Goal: Consume media (video, audio): Consume media (video, audio)

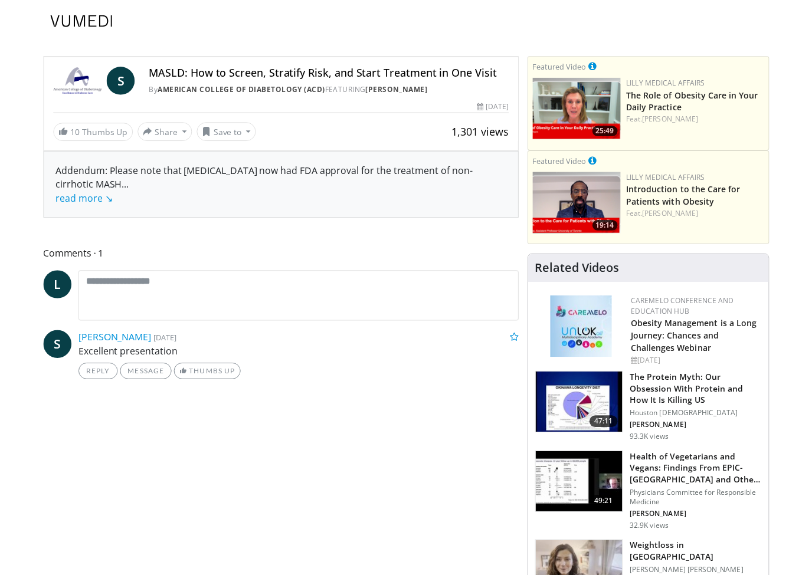
scroll to position [14, 0]
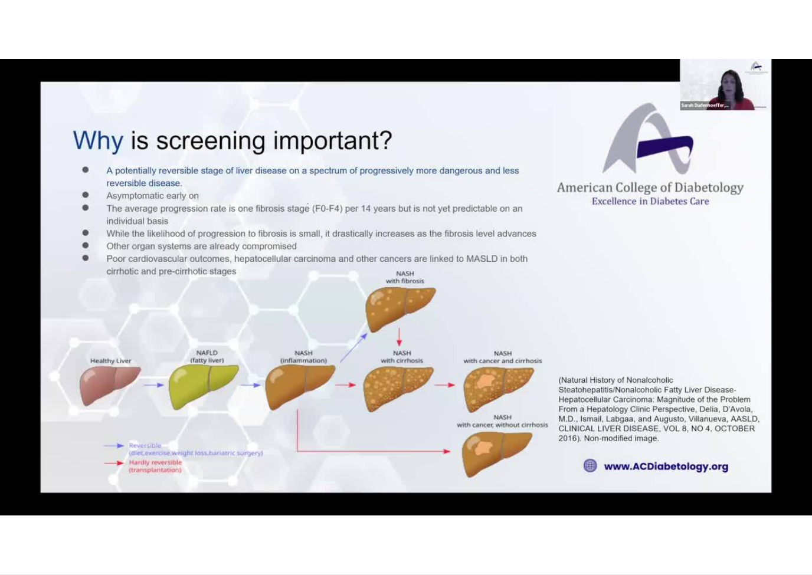
click at [175, 409] on div "10 seconds Tap to unmute" at bounding box center [406, 287] width 812 height 575
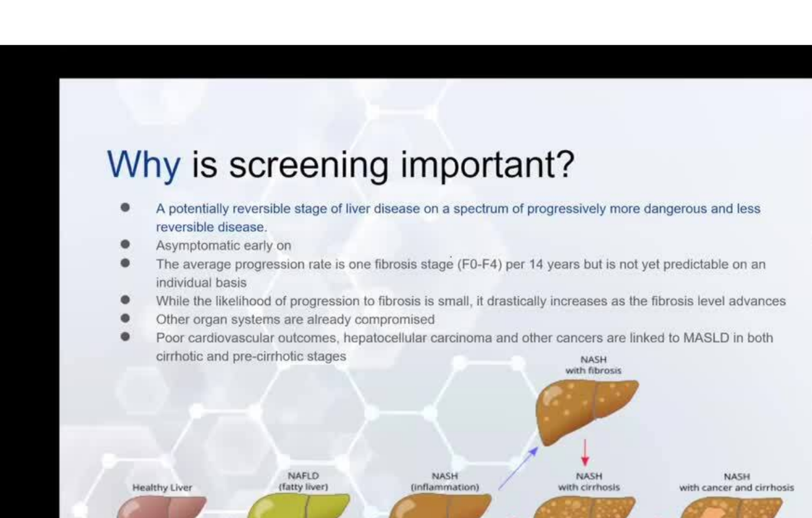
scroll to position [1, 0]
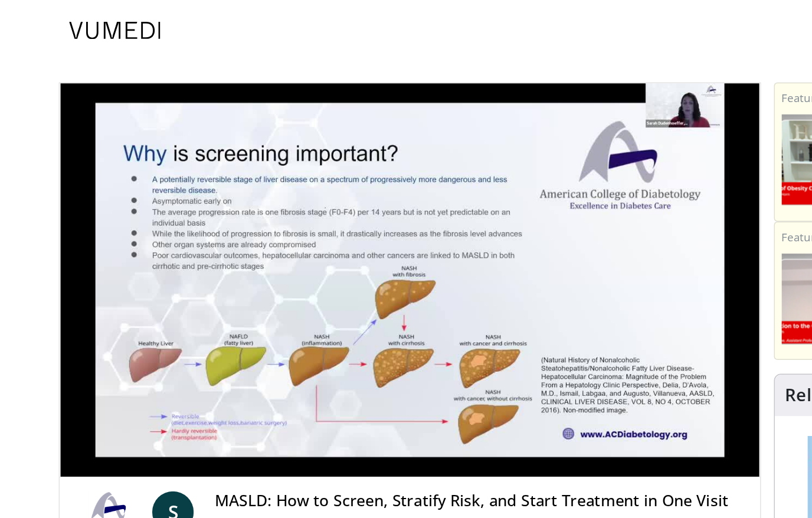
click at [41, 155] on div "10 seconds Tap to unmute" at bounding box center [280, 191] width 478 height 269
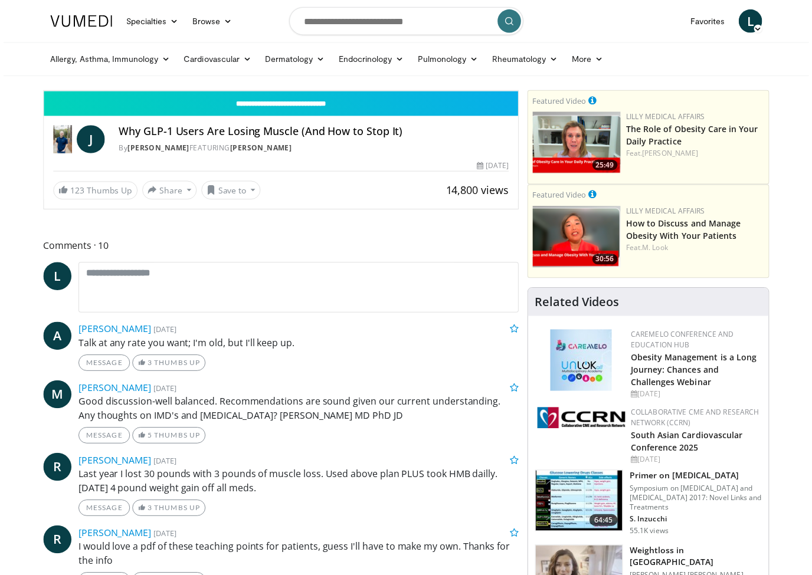
scroll to position [14, 0]
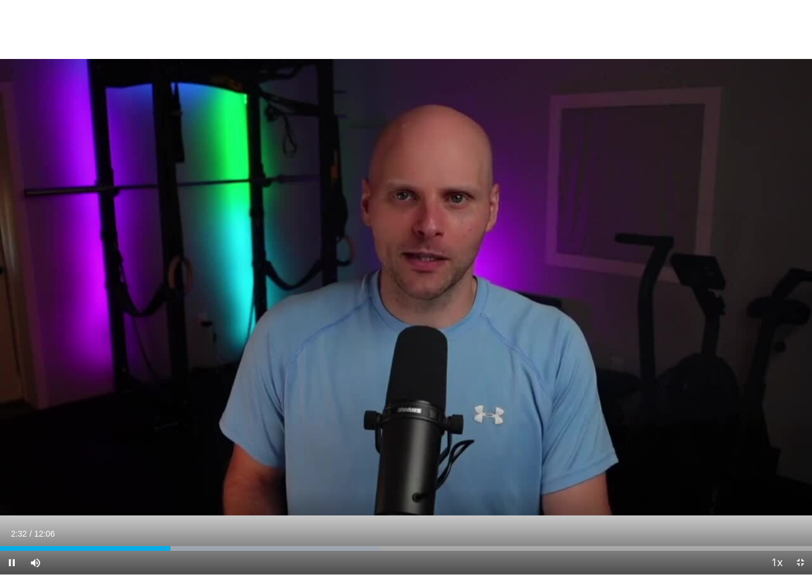
click at [339, 361] on div "10 seconds Tap to unmute" at bounding box center [406, 287] width 812 height 575
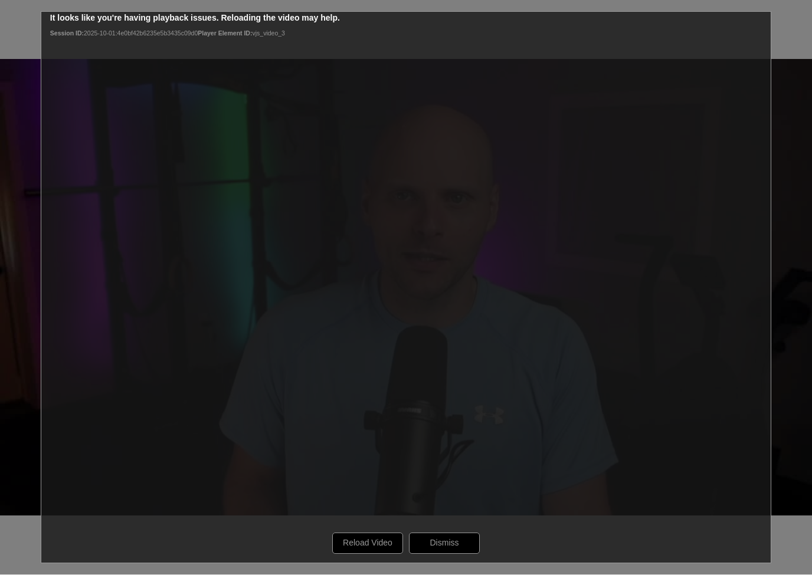
click at [440, 518] on div "10 seconds Tap to unmute" at bounding box center [406, 287] width 812 height 575
click at [449, 518] on div "10 seconds Tap to unmute" at bounding box center [406, 287] width 812 height 575
click at [443, 518] on div "10 seconds Tap to unmute" at bounding box center [406, 287] width 812 height 575
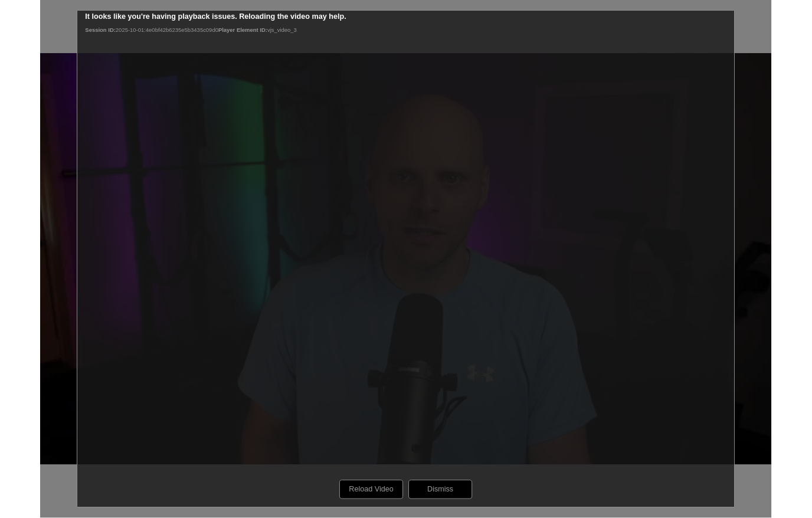
scroll to position [0, 0]
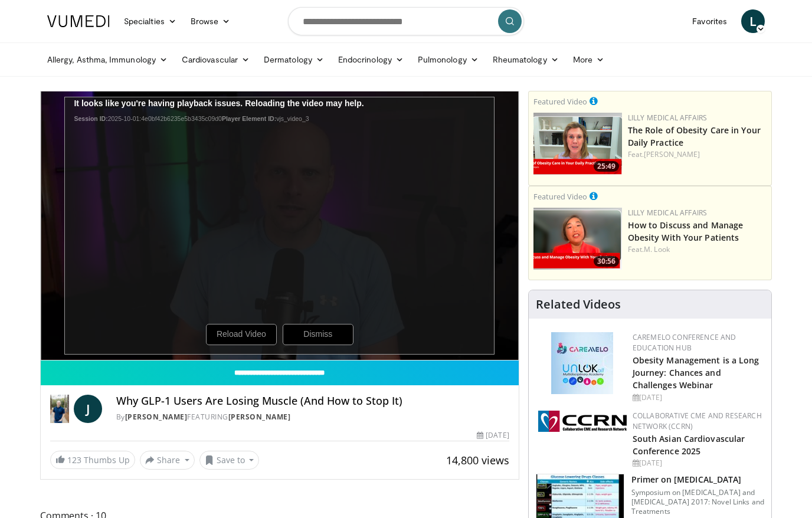
click at [309, 335] on div "10 seconds Tap to unmute" at bounding box center [280, 225] width 478 height 269
click at [324, 332] on div "10 seconds Tap to unmute" at bounding box center [280, 225] width 478 height 269
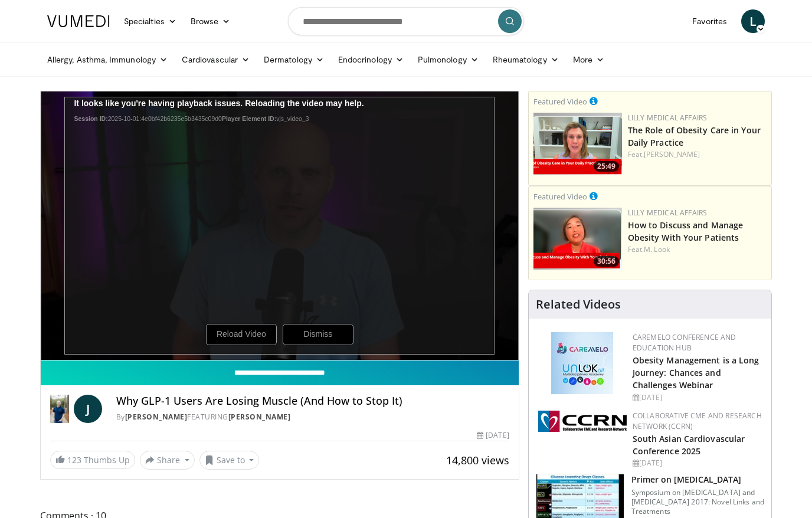
click at [148, 374] on input "**********" at bounding box center [280, 373] width 478 height 25
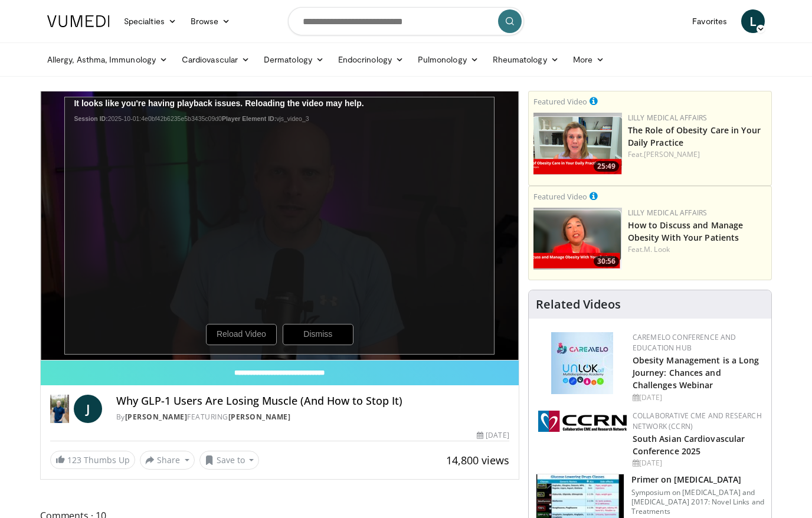
click at [143, 307] on div "10 seconds Tap to unmute" at bounding box center [280, 225] width 478 height 269
click at [230, 336] on div "10 seconds Tap to unmute" at bounding box center [280, 225] width 478 height 269
click at [161, 356] on div "10 seconds Tap to unmute" at bounding box center [280, 225] width 478 height 269
click at [325, 358] on div "10 seconds Tap to unmute" at bounding box center [280, 225] width 478 height 269
click at [394, 354] on div "10 seconds Tap to unmute" at bounding box center [280, 225] width 478 height 269
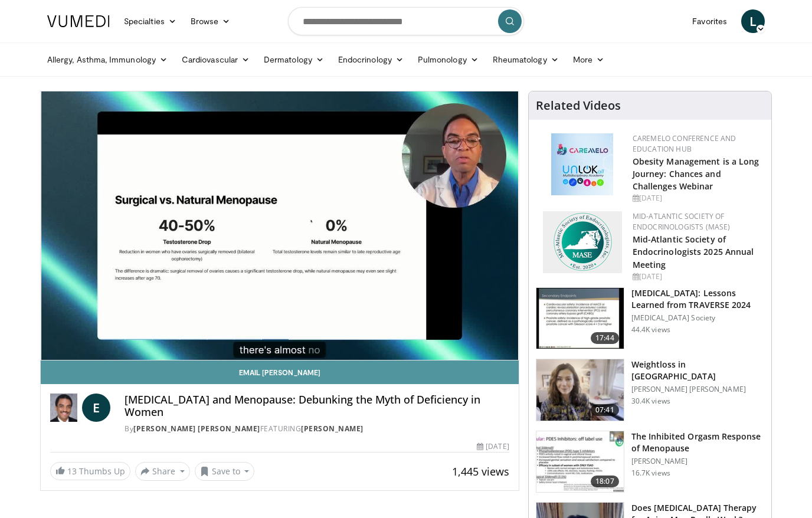
click at [474, 381] on link "Email Eldred" at bounding box center [280, 373] width 478 height 24
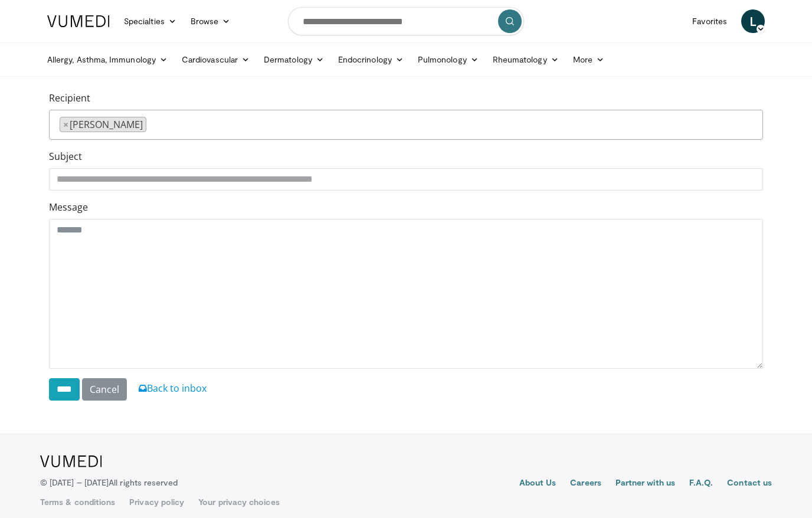
click at [0, 421] on body "Specialties Adult & Family Medicine Allergy, [MEDICAL_DATA], Immunology Anesthe…" at bounding box center [406, 263] width 812 height 527
click at [125, 385] on link "Cancel" at bounding box center [104, 389] width 45 height 22
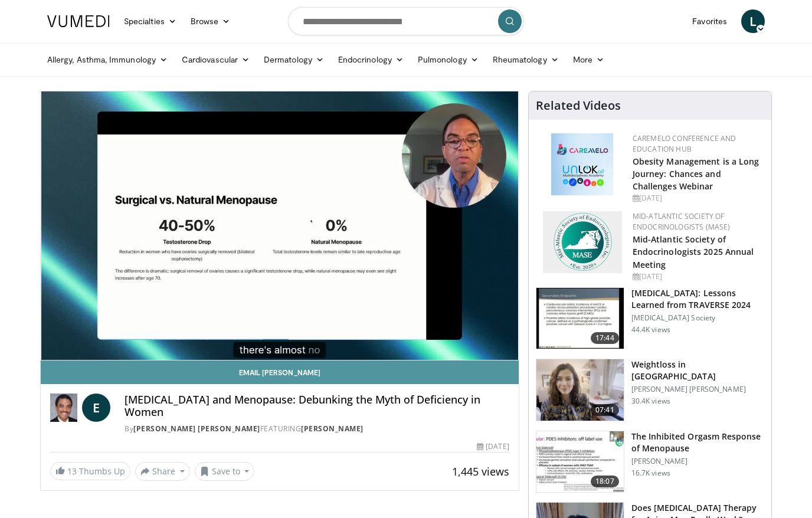
click at [495, 368] on link "Email Eldred" at bounding box center [280, 373] width 478 height 24
